Goal: Task Accomplishment & Management: Complete application form

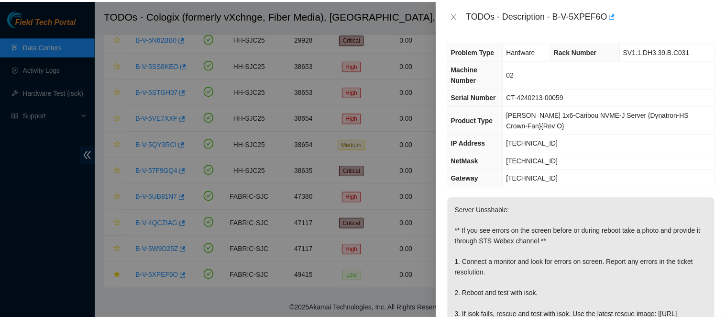
scroll to position [488, 0]
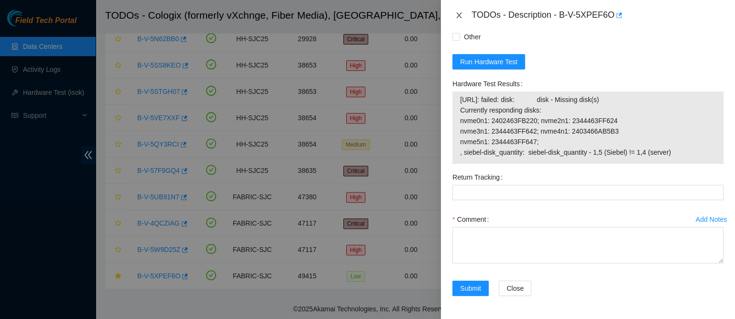
click at [458, 10] on div "TODOs - Description - B-V-5XPEF6O" at bounding box center [587, 15] width 271 height 15
click at [457, 13] on icon "close" at bounding box center [459, 15] width 5 height 6
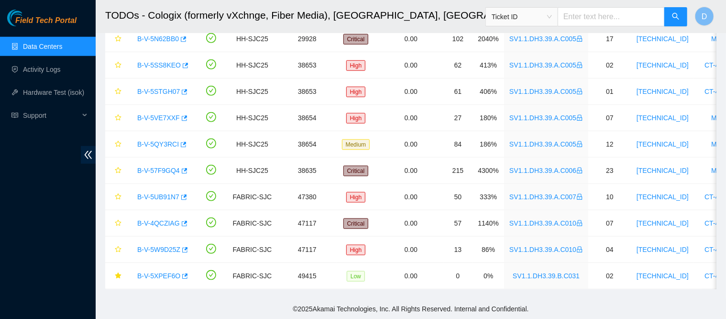
scroll to position [295, 0]
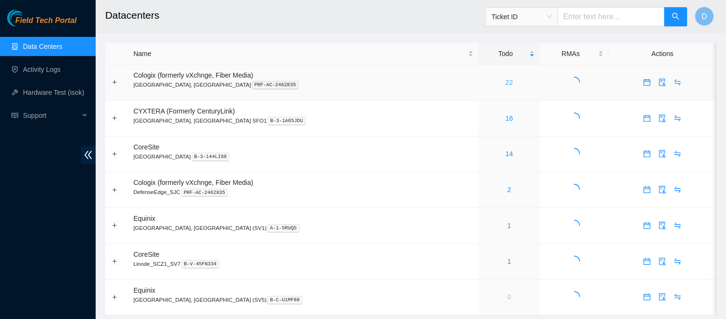
click at [506, 83] on link "22" at bounding box center [510, 82] width 8 height 8
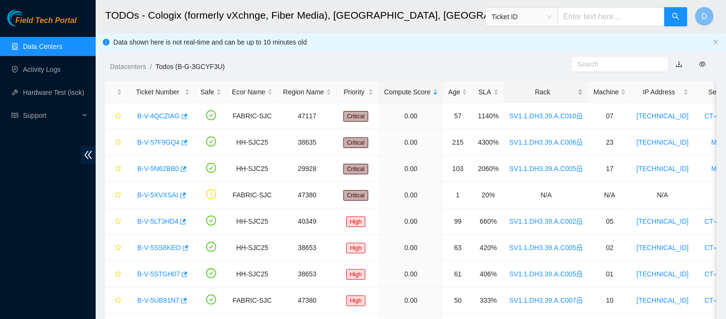
click at [528, 87] on div "Rack" at bounding box center [546, 92] width 74 height 11
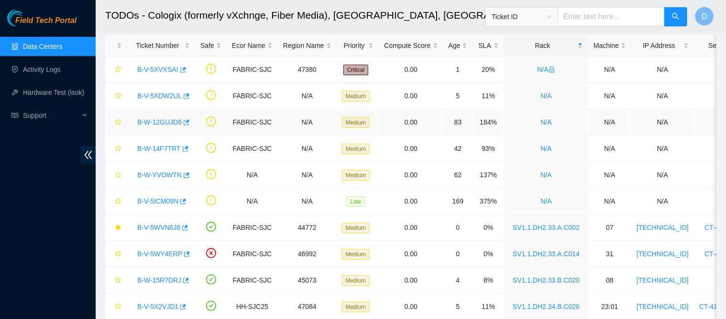
scroll to position [47, 0]
click at [152, 251] on link "B-V-5WY4ERP" at bounding box center [159, 253] width 45 height 8
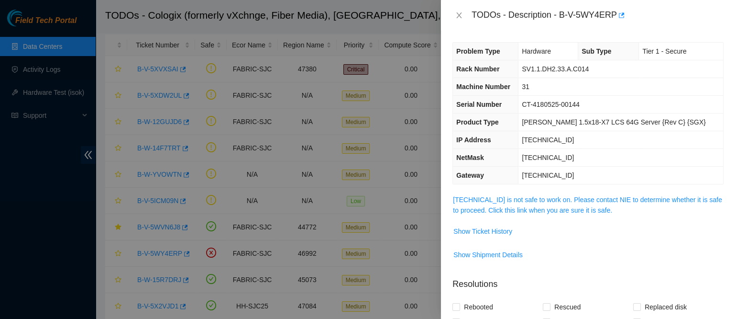
click at [503, 191] on div "Problem Type Hardware Sub Type Tier 1 - Secure Rack Number SV1.1.DH2.33.A.C014 …" at bounding box center [588, 175] width 294 height 288
click at [507, 208] on link "[TECHNICAL_ID] is not safe to work on. Please contact NIE to determine whether …" at bounding box center [587, 205] width 269 height 18
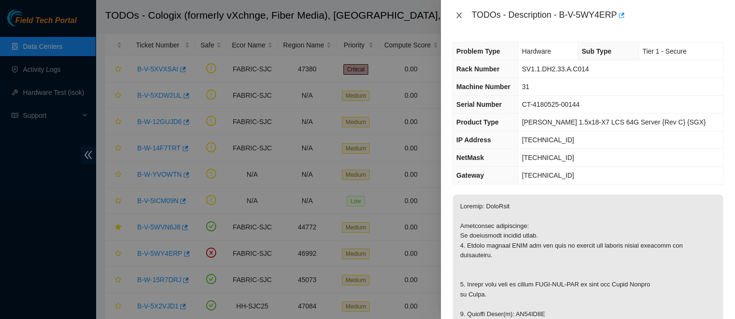
click at [462, 19] on icon "close" at bounding box center [459, 15] width 8 height 8
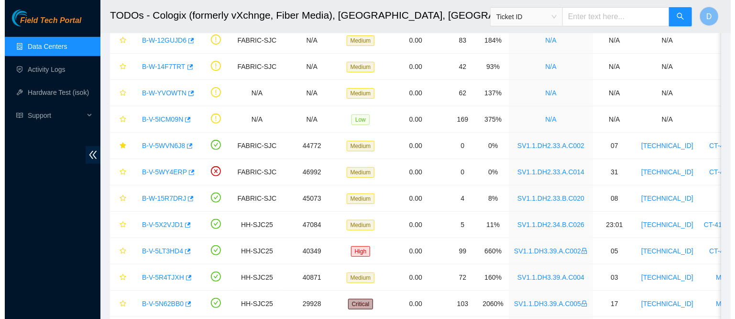
scroll to position [122, 0]
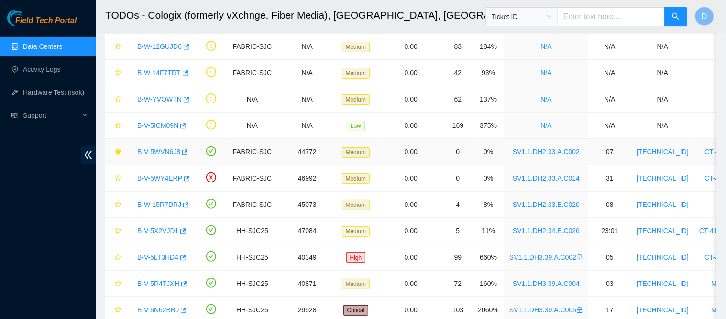
click at [164, 154] on link "B-V-5WVN6J8" at bounding box center [158, 152] width 43 height 8
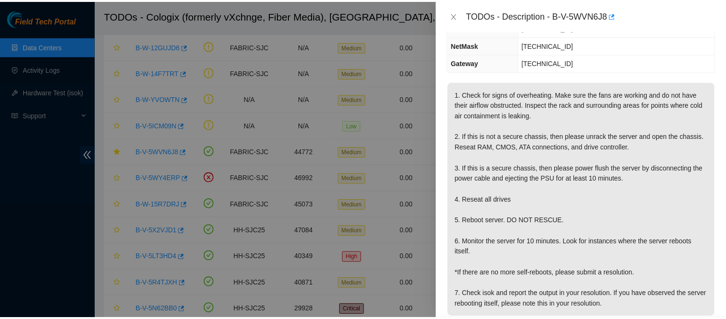
scroll to position [0, 0]
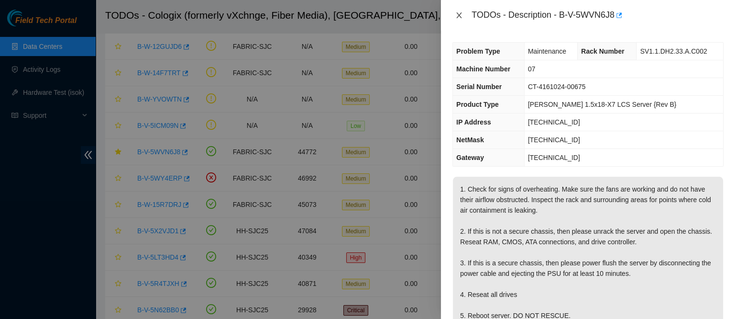
click at [461, 11] on icon "close" at bounding box center [459, 15] width 8 height 8
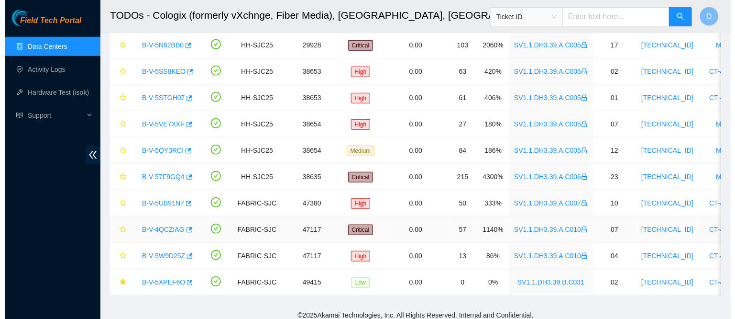
scroll to position [399, 0]
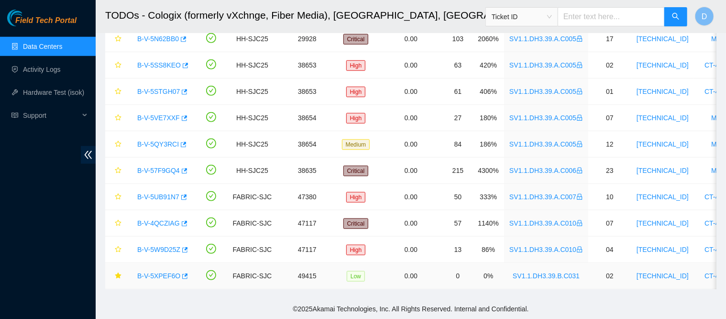
click at [154, 272] on link "B-V-5XPEF6O" at bounding box center [158, 276] width 43 height 8
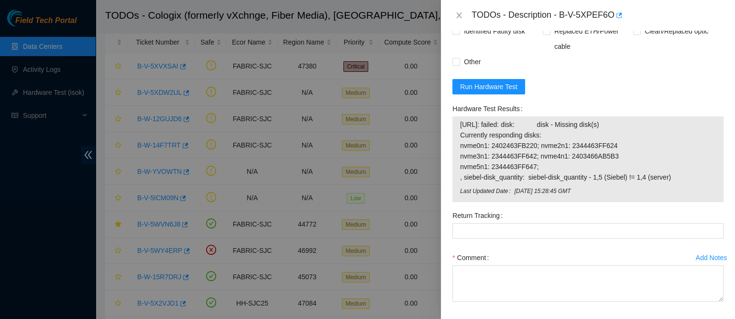
scroll to position [501, 0]
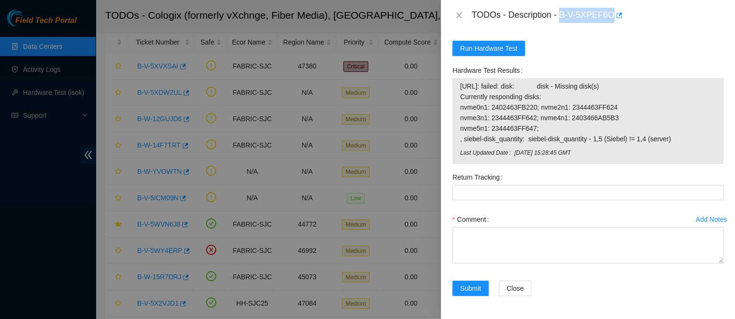
drag, startPoint x: 590, startPoint y: 12, endPoint x: 659, endPoint y: 18, distance: 69.6
click at [659, 18] on div "TODOs - Description - B-V-5XPEF6O" at bounding box center [598, 15] width 252 height 15
copy div "B-V-5XPEF6O"
drag, startPoint x: 459, startPoint y: 83, endPoint x: 678, endPoint y: 138, distance: 225.7
click at [678, 138] on div "23.49.4.69: failed: disk: disk - Missing disk(s) Currently responding disks: nv…" at bounding box center [587, 121] width 271 height 86
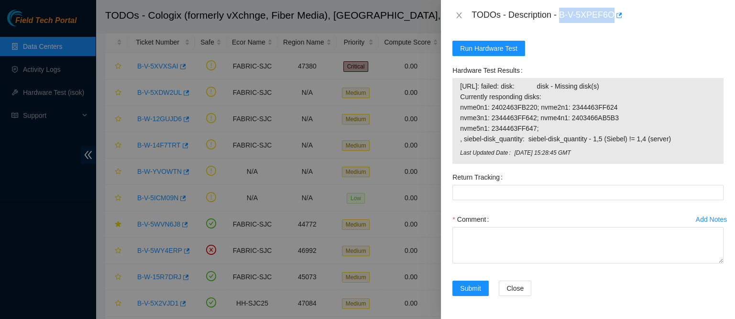
copy tbody "23.49.4.69: failed: disk: disk - Missing disk(s) Currently responding disks: nv…"
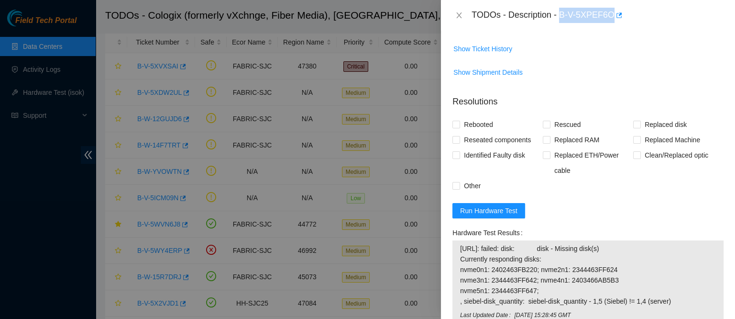
scroll to position [298, 0]
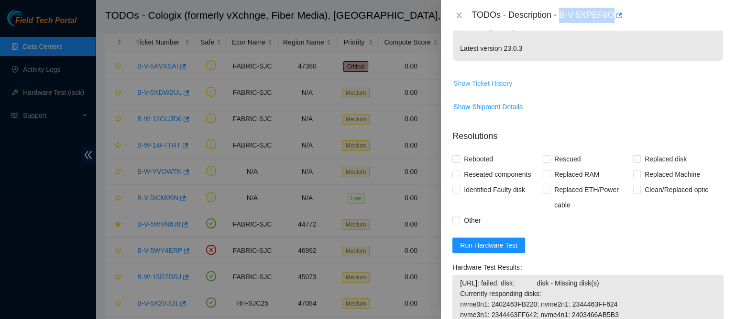
click at [491, 86] on span "Show Ticket History" at bounding box center [482, 83] width 59 height 11
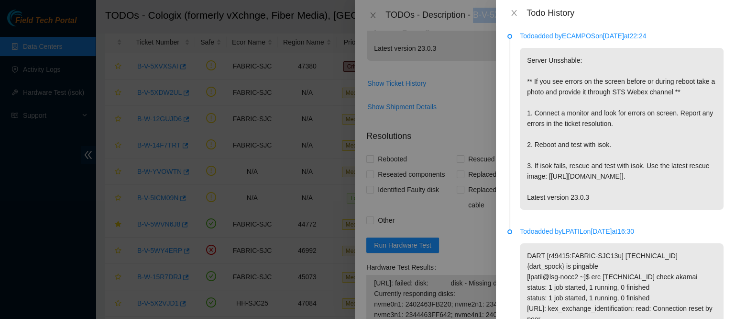
scroll to position [0, 0]
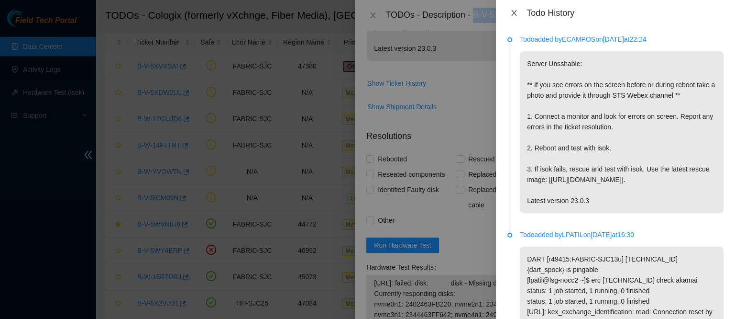
click at [515, 15] on icon "close" at bounding box center [514, 13] width 8 height 8
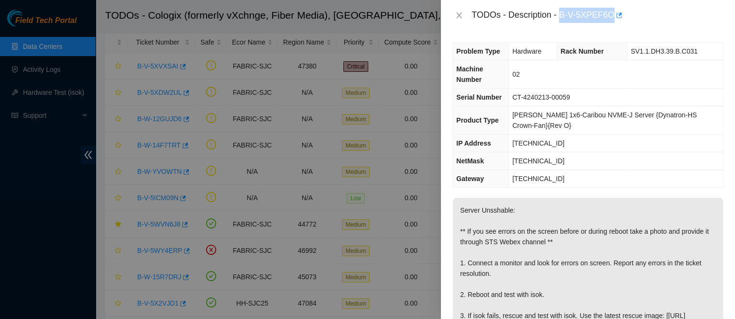
scroll to position [0, 0]
drag, startPoint x: 517, startPoint y: 114, endPoint x: 615, endPoint y: 117, distance: 97.6
click at [615, 117] on span "[PERSON_NAME] 1x6-Caribou NVME-J Server {Dynatron-HS Crown-Fan}{Rev O}" at bounding box center [604, 119] width 185 height 18
copy span "Ciara 1x6-Caribou NVME-J Server"
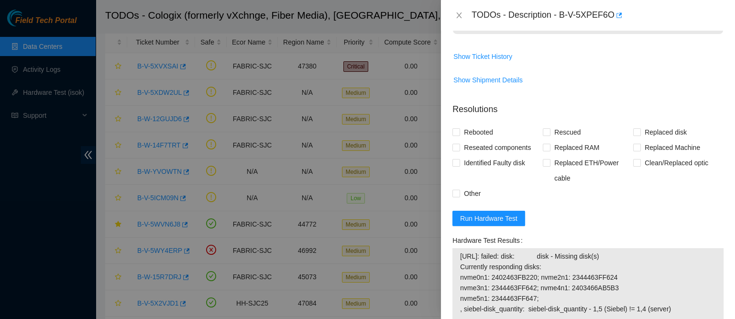
scroll to position [333, 0]
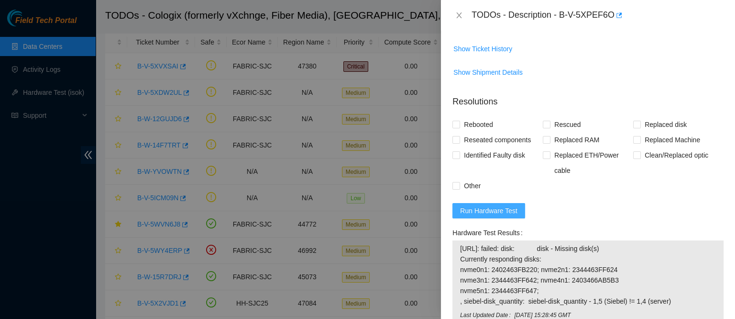
click at [486, 216] on span "Run Hardware Test" at bounding box center [488, 210] width 57 height 11
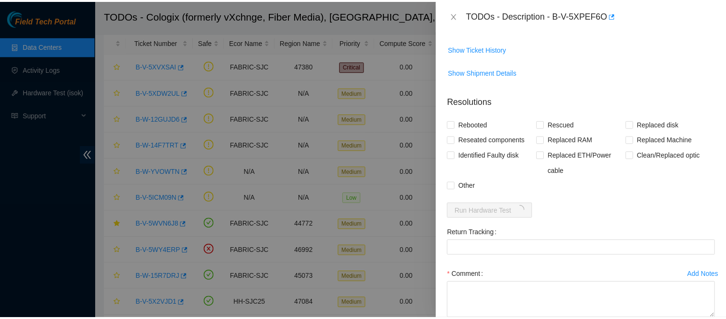
scroll to position [395, 0]
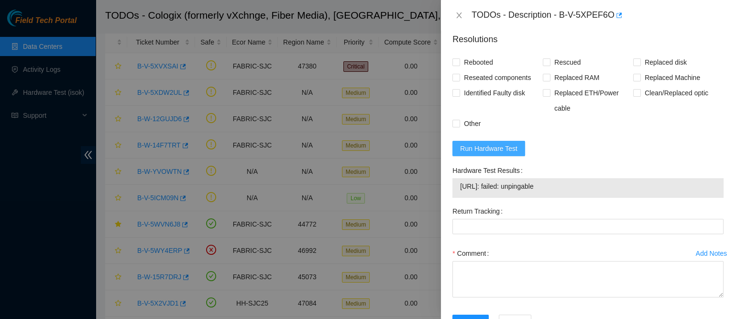
click at [499, 152] on span "Run Hardware Test" at bounding box center [488, 148] width 57 height 11
click at [485, 156] on button "Run Hardware Test" at bounding box center [488, 148] width 73 height 15
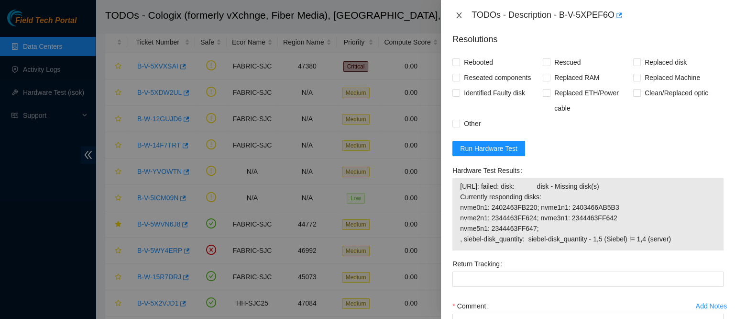
click at [456, 15] on icon "close" at bounding box center [459, 15] width 8 height 8
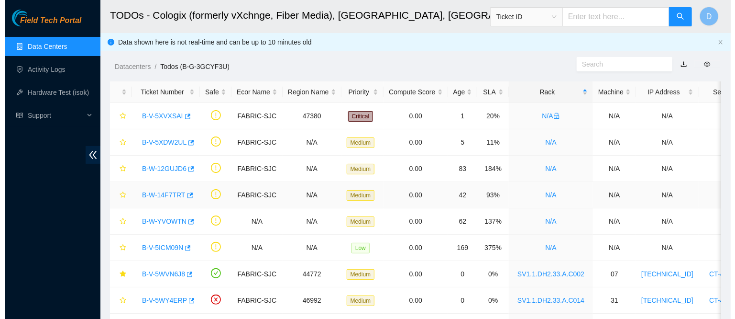
scroll to position [38, 0]
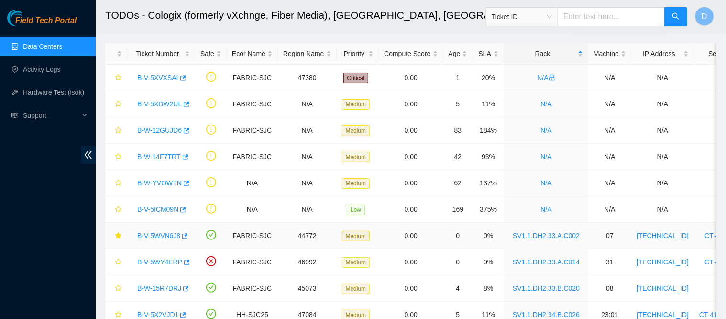
click at [153, 237] on link "B-V-5WVN6J8" at bounding box center [158, 235] width 43 height 8
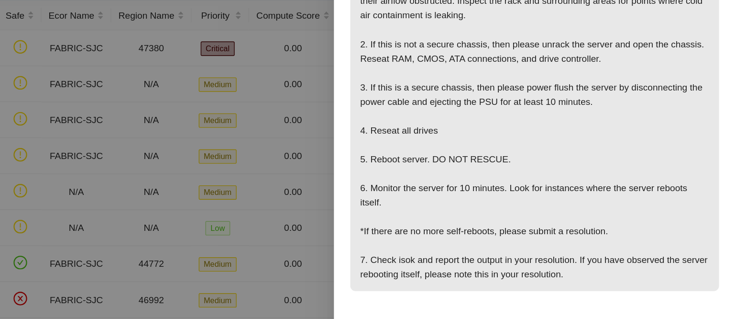
scroll to position [158, 0]
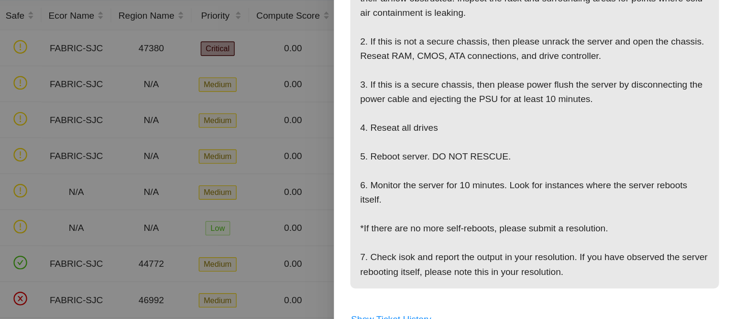
click at [576, 156] on p "1. Check for signs of overheating. Make sure the fans are working and do not ha…" at bounding box center [588, 135] width 270 height 235
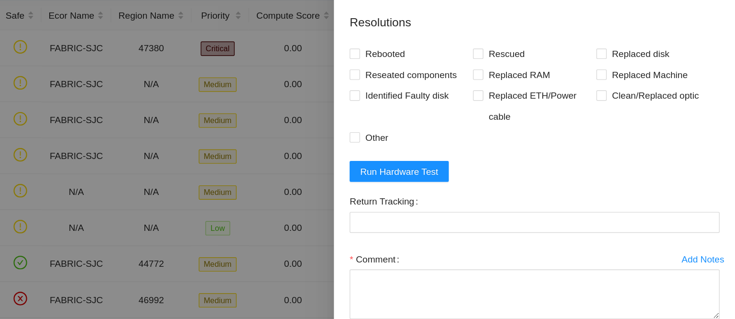
scroll to position [429, 0]
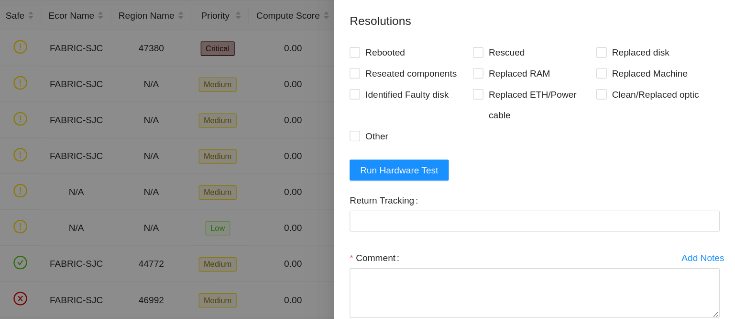
click at [504, 163] on form "Resolutions Rebooted Rescued Replaced disk Reseated components Replaced RAM Rep…" at bounding box center [587, 181] width 271 height 275
click at [507, 169] on span "Run Hardware Test" at bounding box center [488, 167] width 57 height 11
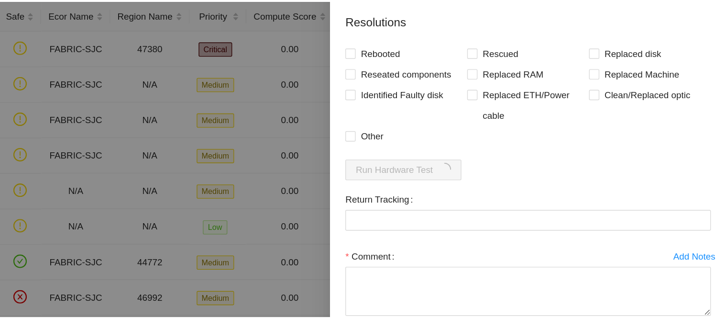
scroll to position [38, 0]
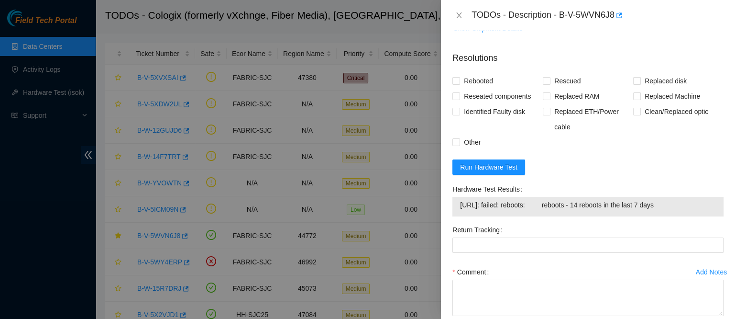
click at [506, 168] on span "Run Hardware Test" at bounding box center [488, 167] width 57 height 11
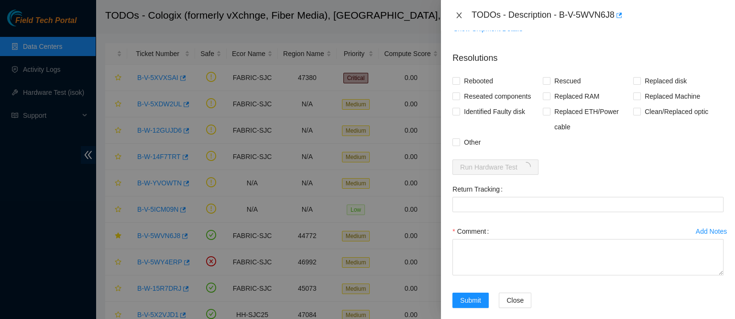
click at [459, 16] on icon "close" at bounding box center [459, 15] width 5 height 6
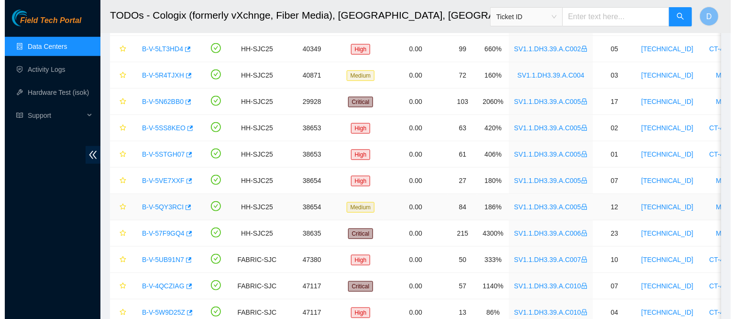
scroll to position [399, 0]
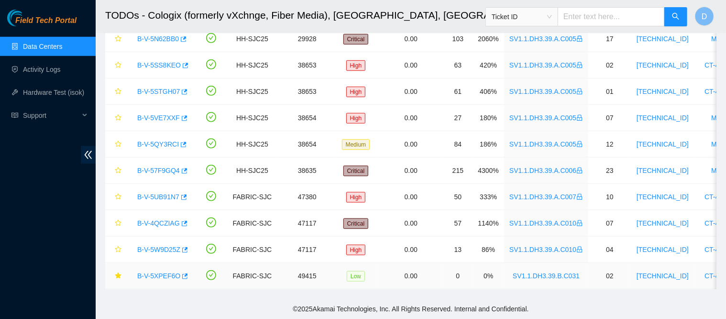
drag, startPoint x: 164, startPoint y: 265, endPoint x: 210, endPoint y: 251, distance: 48.6
click at [163, 272] on link "B-V-5XPEF6O" at bounding box center [158, 276] width 43 height 8
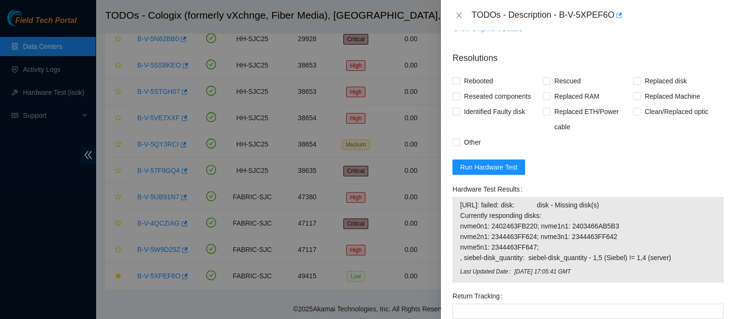
scroll to position [501, 0]
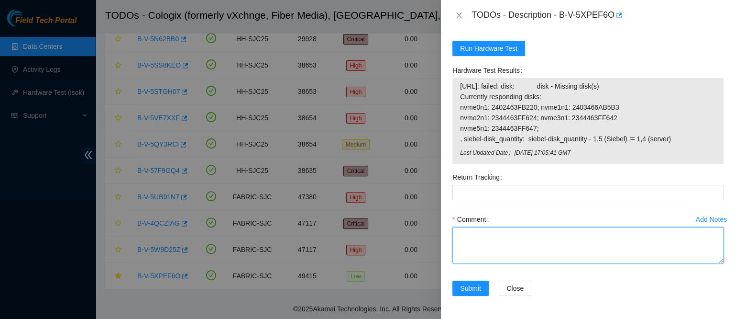
click at [513, 253] on textarea "Comment" at bounding box center [587, 245] width 271 height 36
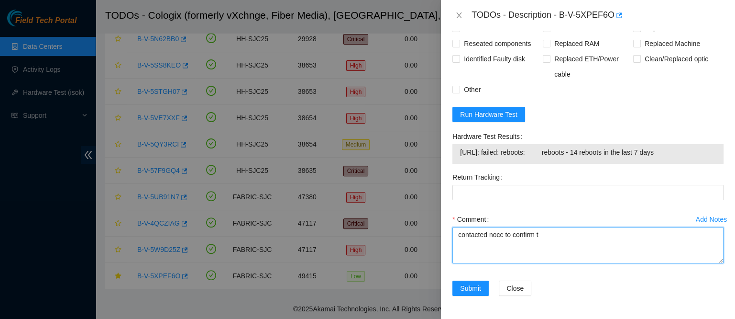
scroll to position [436, 0]
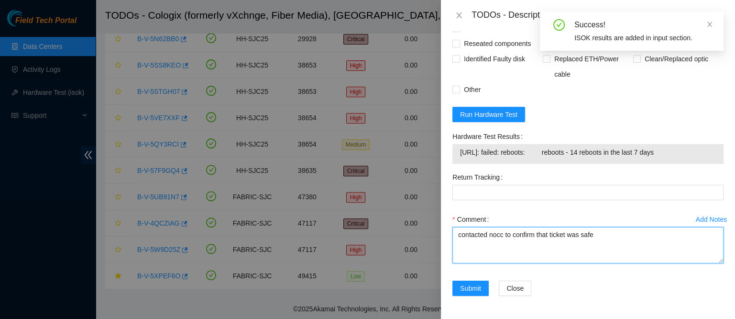
type textarea "contacted nocc to confirm that ticket was safe"
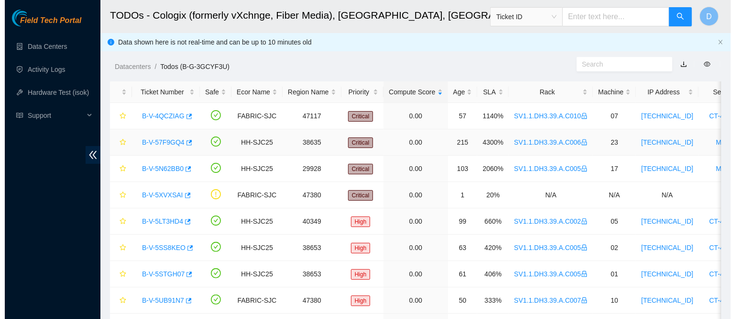
scroll to position [321, 0]
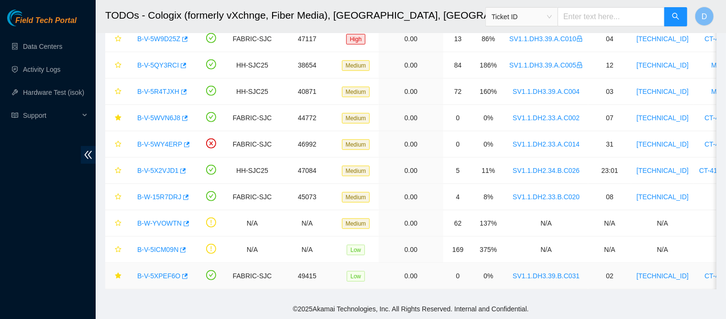
click at [160, 272] on link "B-V-5XPEF6O" at bounding box center [158, 276] width 43 height 8
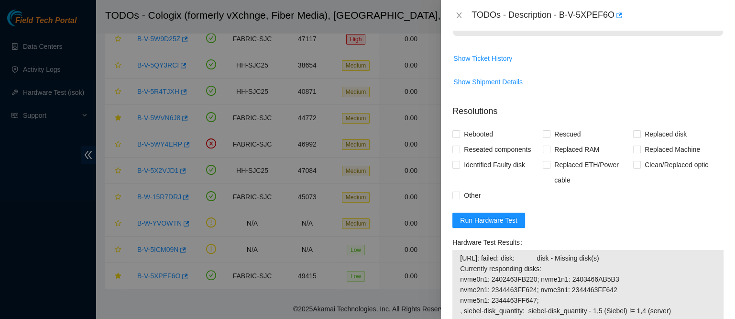
scroll to position [501, 0]
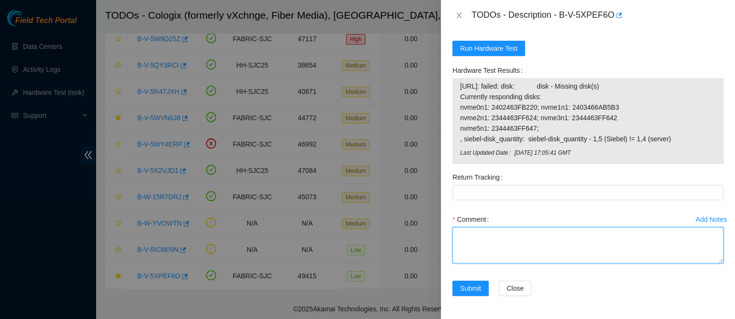
click at [552, 244] on textarea "Comment" at bounding box center [587, 245] width 271 height 36
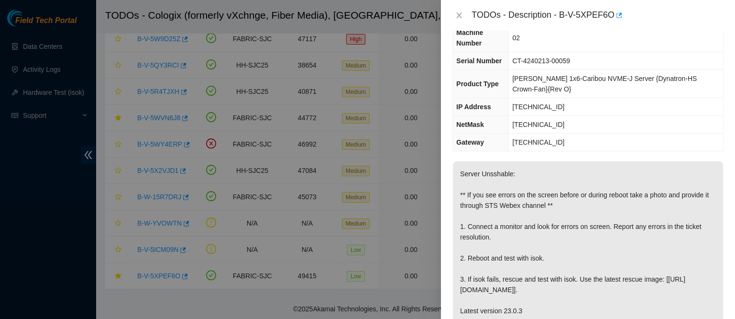
scroll to position [0, 0]
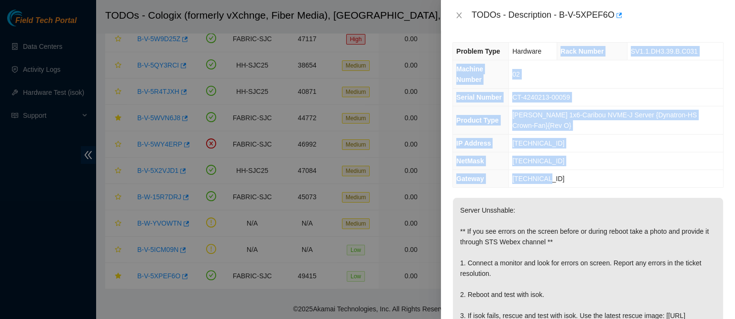
drag, startPoint x: 563, startPoint y: 48, endPoint x: 607, endPoint y: 174, distance: 133.3
click at [607, 174] on tbody "Problem Type Hardware Rack Number SV1.1.DH3.39.B.C031 Machine Number 02 Serial …" at bounding box center [588, 115] width 270 height 144
copy tbody "Rack Number SV1.1.DH3.39.B.C031 Machine Number 02 Serial Number CT-4240213-0005…"
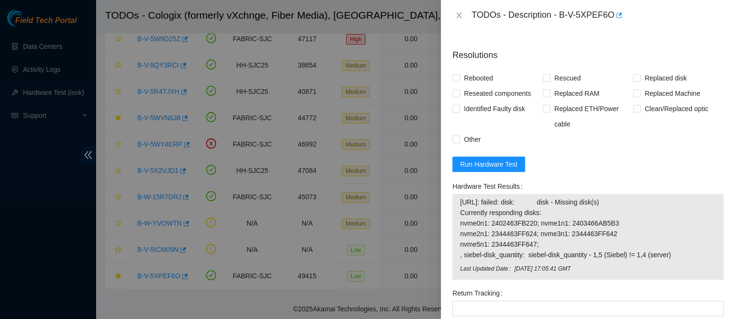
scroll to position [501, 0]
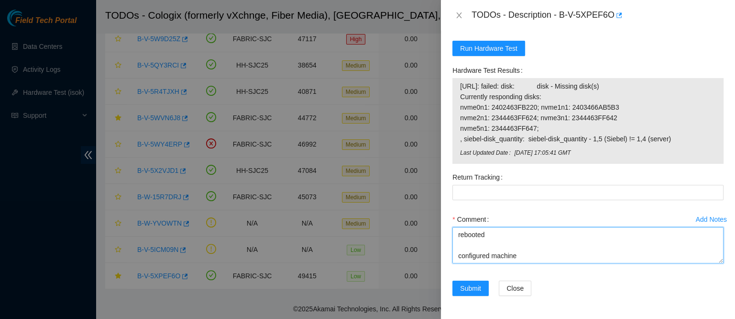
click at [495, 252] on textarea "contacted nocc to confirm that ticket was safe verified sn on machine connected…" at bounding box center [587, 245] width 271 height 36
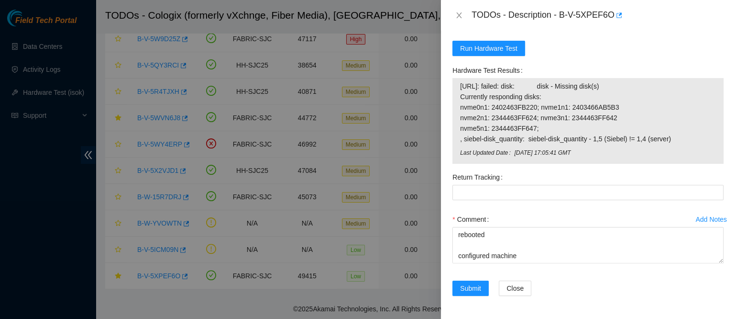
click at [476, 263] on div "Comment contacted nocc to confirm that ticket was safe verified sn on machine c…" at bounding box center [587, 239] width 271 height 57
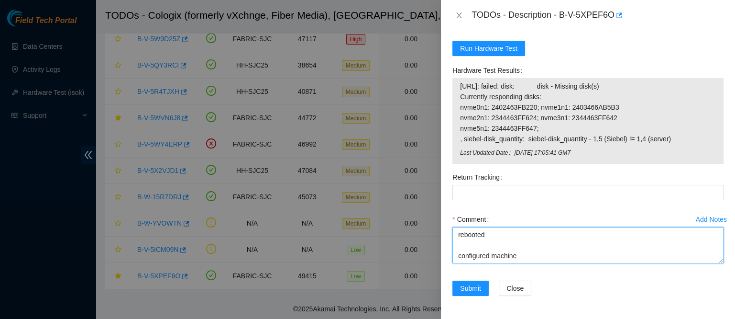
click at [471, 260] on textarea "contacted nocc to confirm that ticket was safe verified sn on machine connected…" at bounding box center [587, 245] width 271 height 36
paste textarea "Rack Number SV1.1.DH3.39.B.C031 Machine Number 02 Serial Number CT-4240213-0005…"
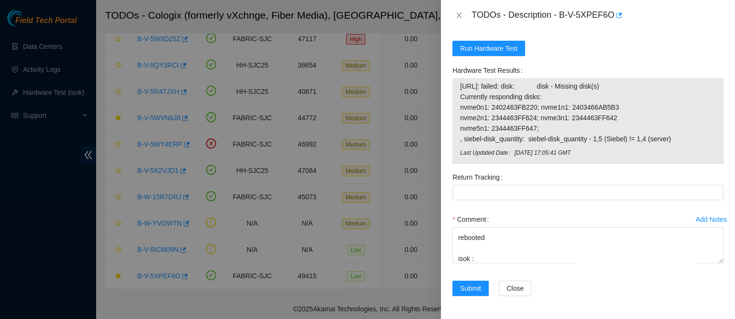
drag, startPoint x: 458, startPoint y: 82, endPoint x: 675, endPoint y: 143, distance: 226.1
click at [675, 143] on div "[URL]: failed: disk: disk - Missing disk(s) Currently responding disks: nvme0n1…" at bounding box center [587, 121] width 271 height 86
copy tbody "[URL]: failed: disk: disk - Missing disk(s) Currently responding disks: nvme0n1…"
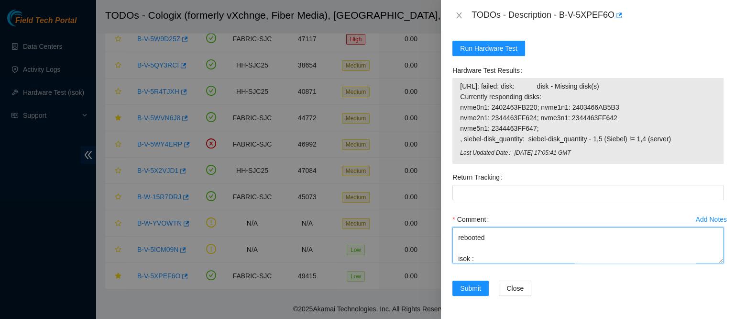
click at [486, 255] on textarea "contacted nocc to confirm that ticket was safe verified sn on machine connected…" at bounding box center [587, 245] width 271 height 36
paste textarea "[URL]: failed: disk: disk - Missing disk(s) Currently responding disks: nvme0n1…"
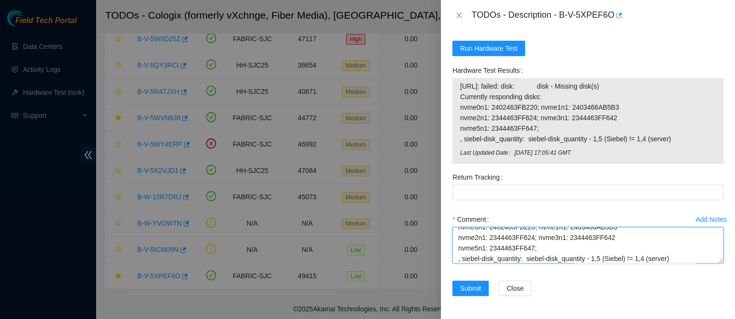
scroll to position [281, 0]
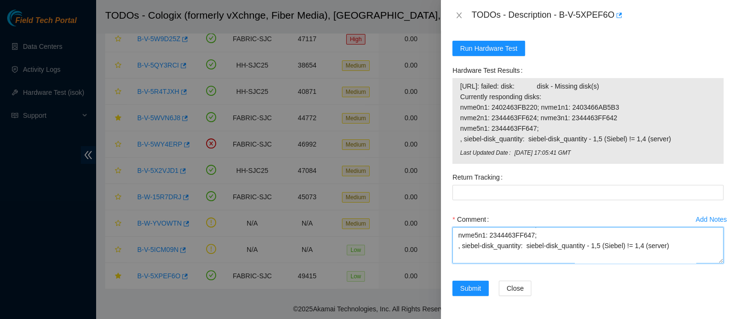
drag, startPoint x: 528, startPoint y: 261, endPoint x: 448, endPoint y: 262, distance: 79.9
click at [448, 262] on div "Problem Type Hardware Rack Number SV1.1.DH3.39.B.C031 Machine Number 02 Serial …" at bounding box center [588, 175] width 294 height 288
paste textarea "The missing disk has been located: Serial 2344463FF60B i swapped it with 234446…"
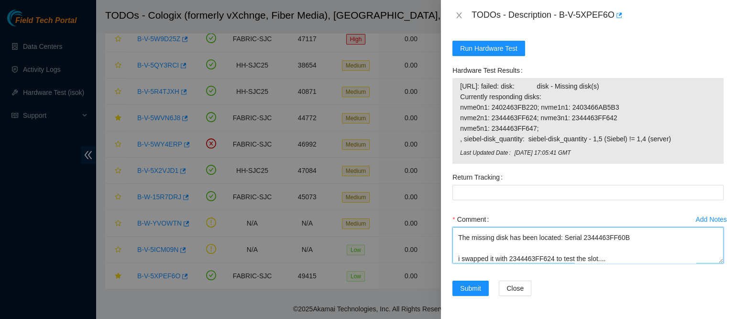
click at [609, 250] on textarea "contacted nocc to confirm that ticket was safe verified sn on machine connected…" at bounding box center [587, 245] width 271 height 36
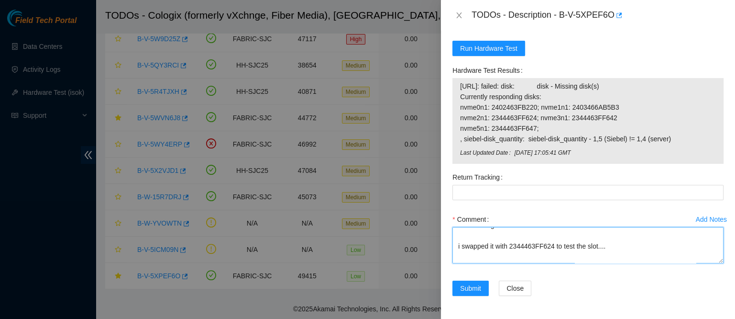
scroll to position [326, 0]
click at [623, 251] on textarea "contacted nocc to confirm that ticket was safe verified sn on machine connected…" at bounding box center [587, 245] width 271 height 36
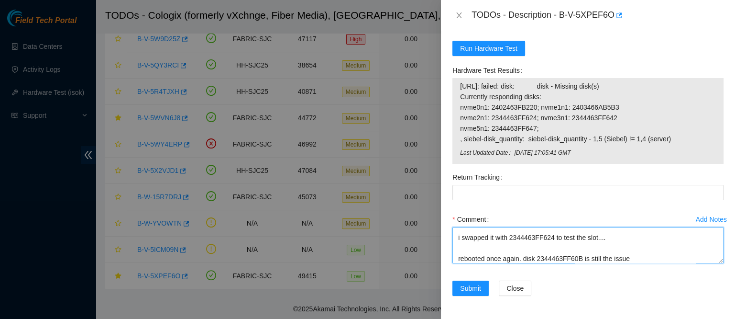
scroll to position [344, 0]
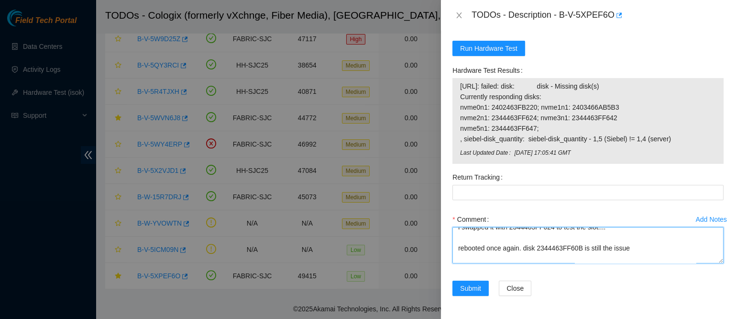
click at [561, 242] on textarea "contacted nocc to confirm that ticket was safe verified sn on machine connected…" at bounding box center [587, 245] width 271 height 36
click at [556, 239] on textarea "contacted nocc to confirm that ticket was safe verified sn on machine connected…" at bounding box center [587, 245] width 271 height 36
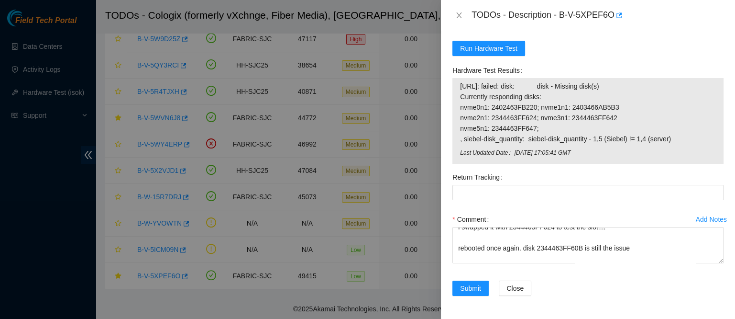
click at [548, 267] on div "Comment contacted nocc to confirm that ticket was safe verified sn on machine c…" at bounding box center [587, 239] width 271 height 57
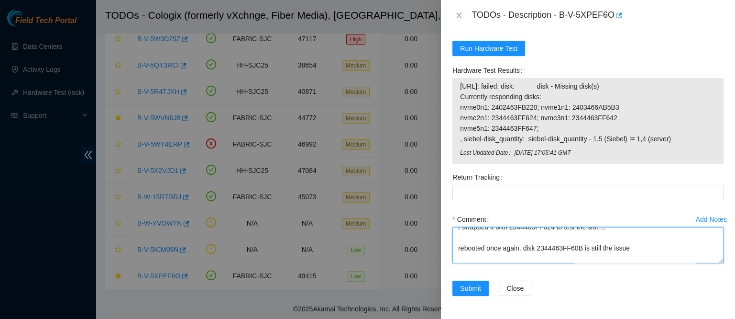
click at [551, 260] on textarea "contacted nocc to confirm that ticket was safe verified sn on machine connected…" at bounding box center [587, 245] width 271 height 36
paste textarea "2344463FF60B"
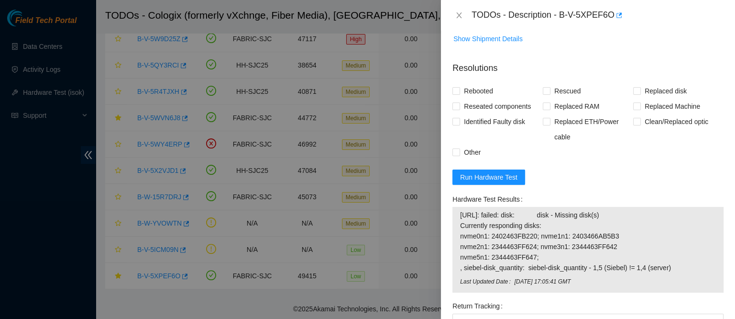
scroll to position [364, 0]
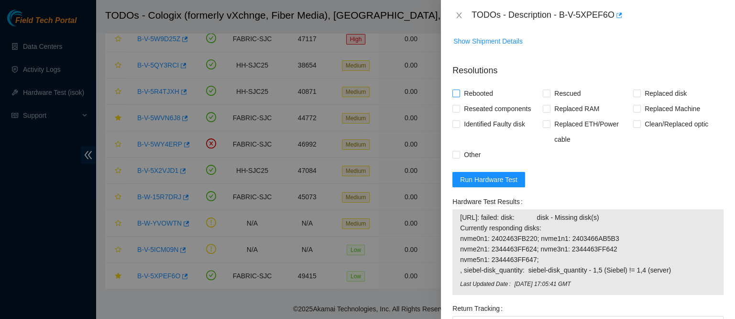
type textarea "contacted nocc to confirm that ticket was safe verified sn on machine connected…"
click at [482, 101] on span "Rebooted" at bounding box center [478, 93] width 37 height 15
click at [459, 96] on input "Rebooted" at bounding box center [455, 92] width 7 height 7
checkbox input "true"
click at [482, 114] on span "Reseated components" at bounding box center [497, 108] width 75 height 15
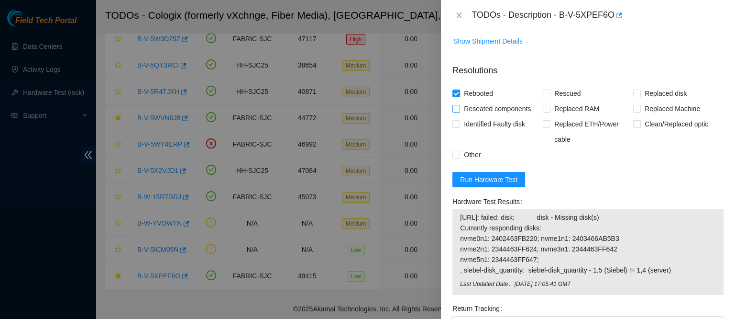
click at [459, 111] on input "Reseated components" at bounding box center [455, 108] width 7 height 7
checkbox input "true"
click at [555, 99] on span "Rescued" at bounding box center [567, 93] width 34 height 15
click at [550, 96] on input "Rescued" at bounding box center [546, 92] width 7 height 7
checkbox input "true"
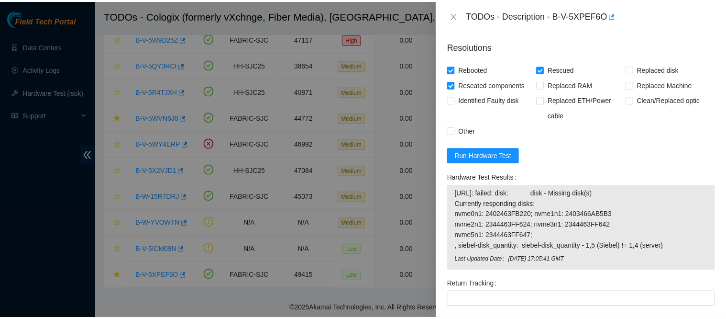
scroll to position [501, 0]
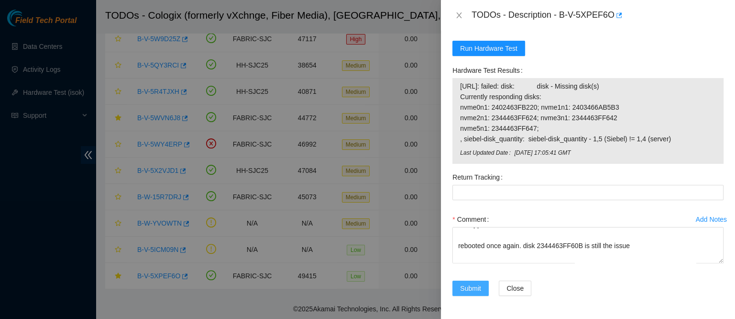
click at [473, 284] on span "Submit" at bounding box center [470, 288] width 21 height 11
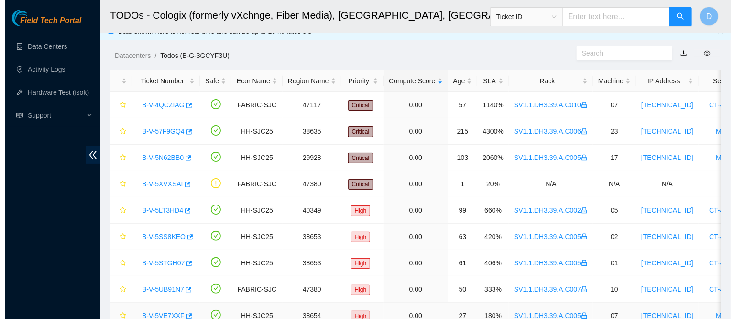
scroll to position [0, 0]
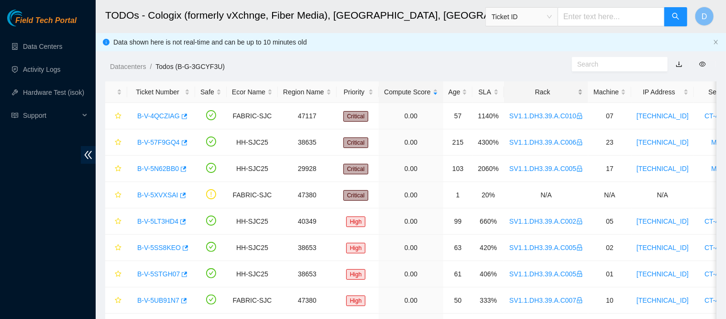
click at [525, 95] on div "Rack" at bounding box center [546, 92] width 74 height 11
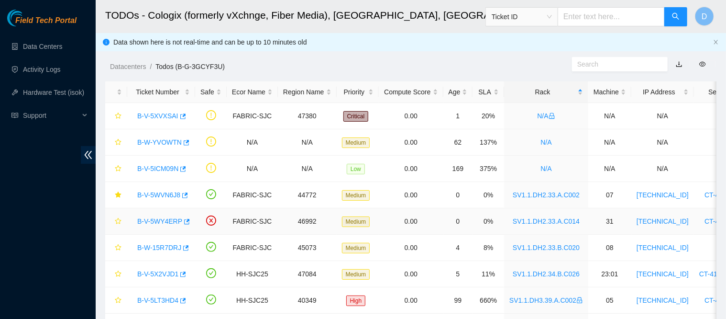
click at [153, 210] on td "B-V-5WY4ERP" at bounding box center [161, 221] width 68 height 26
click at [151, 220] on link "B-V-5WY4ERP" at bounding box center [159, 221] width 45 height 8
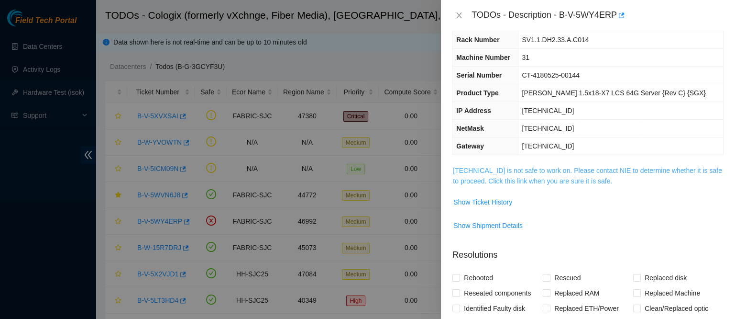
click at [501, 166] on link "[TECHNICAL_ID] is not safe to work on. Please contact NIE to determine whether …" at bounding box center [587, 175] width 269 height 18
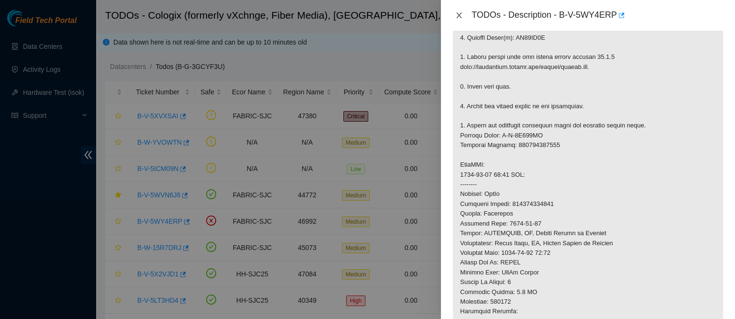
click at [458, 15] on icon "close" at bounding box center [459, 15] width 8 height 8
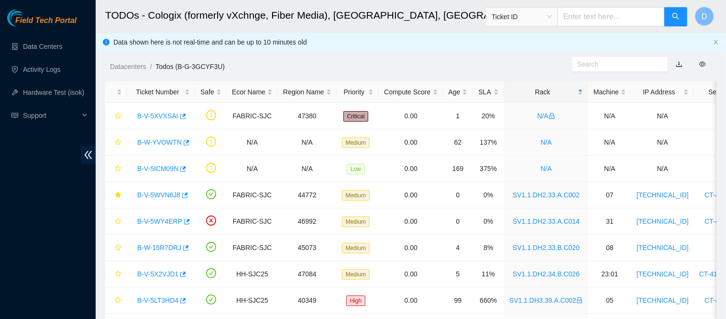
scroll to position [249, 0]
